Goal: Information Seeking & Learning: Learn about a topic

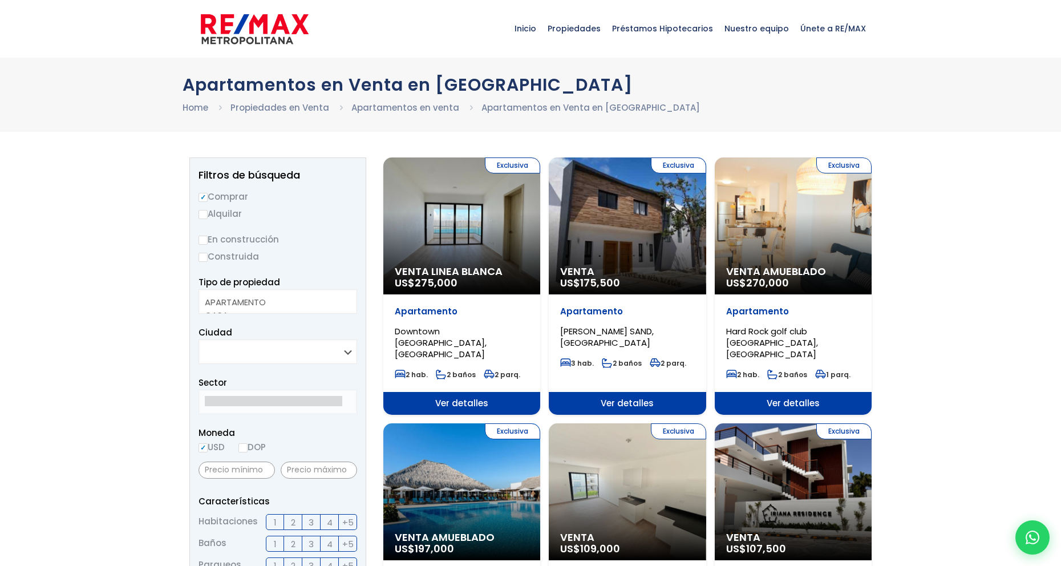
select select
click at [629, 241] on div "Exclusiva Venta US$ 175,500" at bounding box center [627, 225] width 157 height 137
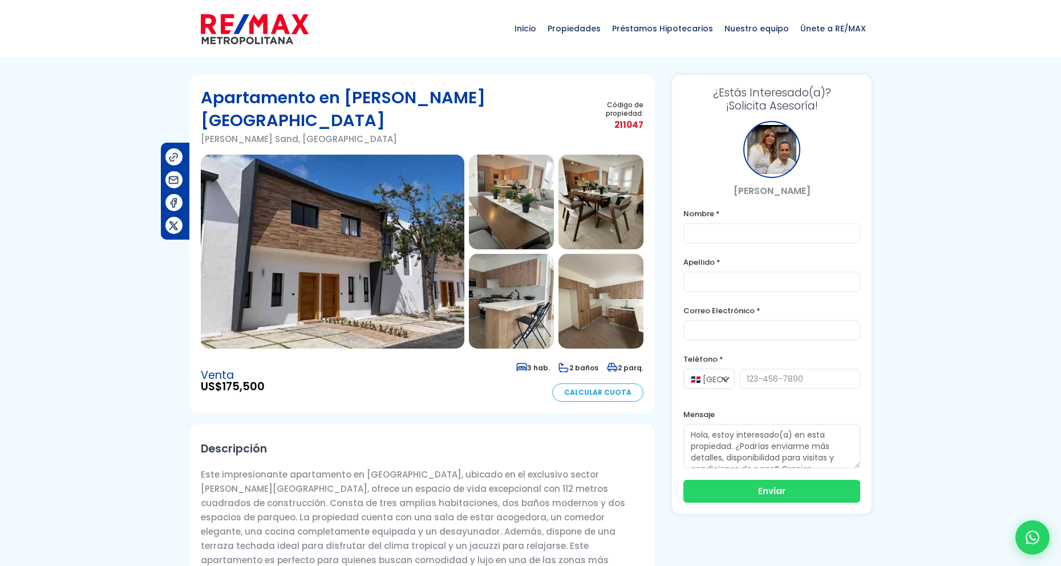
click at [997, 48] on div "Inicio Propiedades Préstamos Hipotecarios Calculadora de préstamos Nuestro equi…" at bounding box center [530, 29] width 1061 height 58
drag, startPoint x: 1063, startPoint y: 38, endPoint x: 19, endPoint y: 191, distance: 1055.0
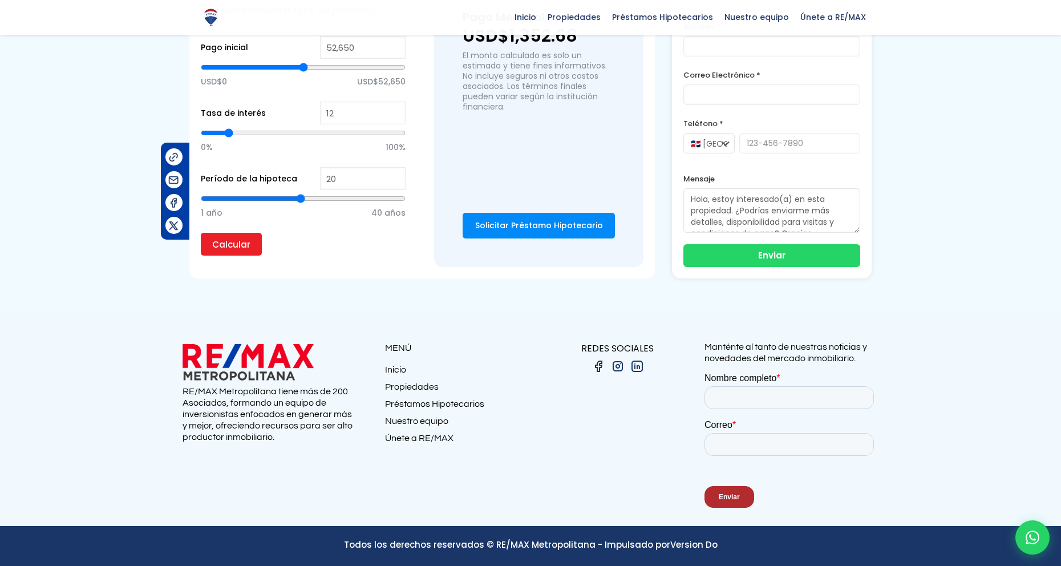
scroll to position [3479, 0]
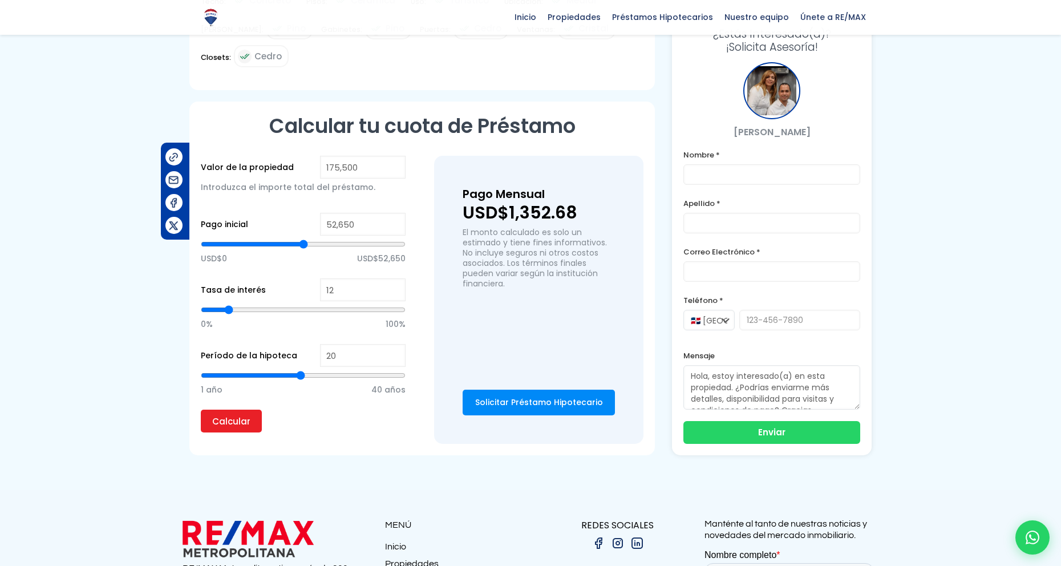
scroll to position [0, 0]
